Goal: Information Seeking & Learning: Check status

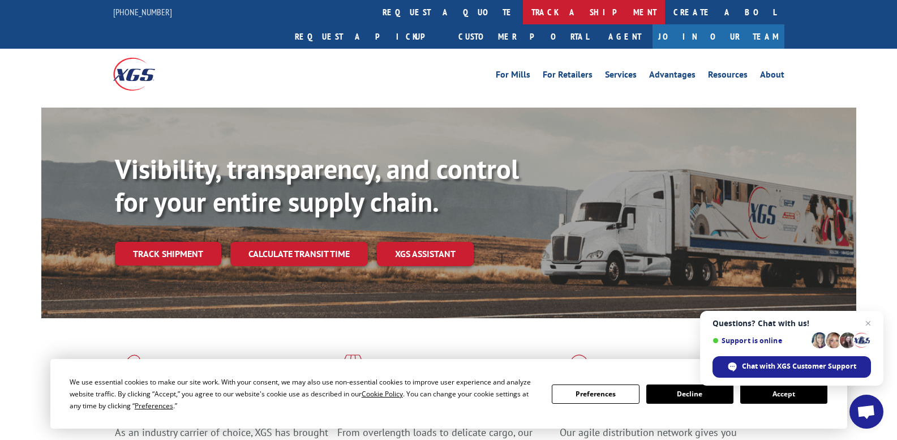
click at [523, 14] on link "track a shipment" at bounding box center [594, 12] width 142 height 24
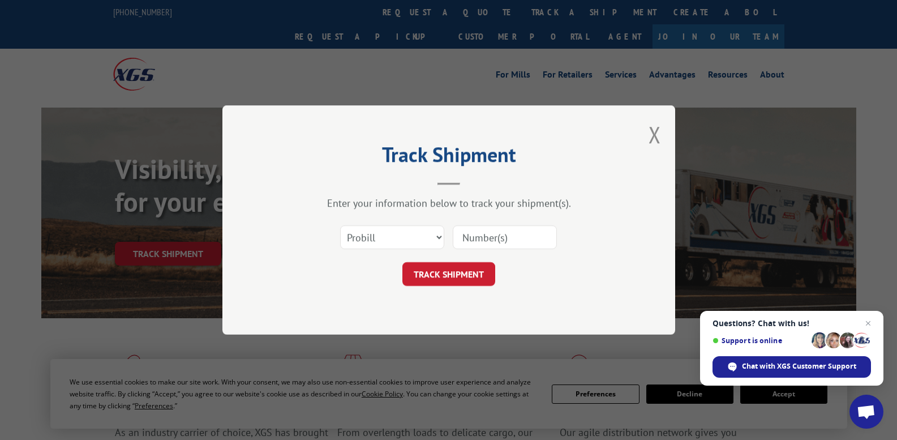
click at [465, 239] on input at bounding box center [505, 237] width 104 height 24
paste input "7080010"
type input "7080010"
click at [439, 236] on select "Select category... Probill BOL PO" at bounding box center [392, 237] width 104 height 24
select select "bol"
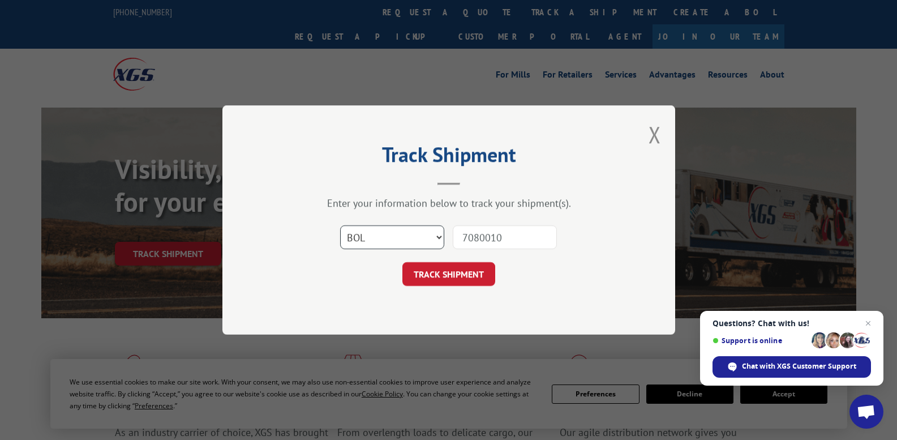
click at [340, 225] on select "Select category... Probill BOL PO" at bounding box center [392, 237] width 104 height 24
click at [452, 275] on button "TRACK SHIPMENT" at bounding box center [449, 274] width 93 height 24
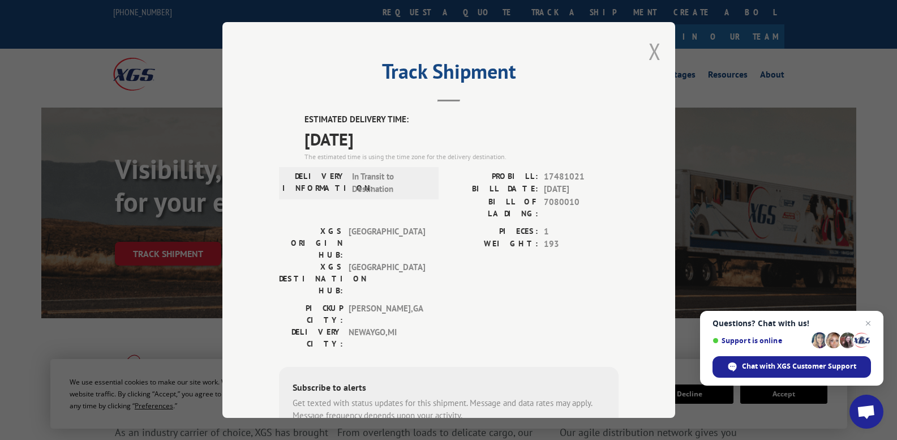
click at [649, 50] on button "Close modal" at bounding box center [655, 51] width 12 height 30
